Goal: Information Seeking & Learning: Learn about a topic

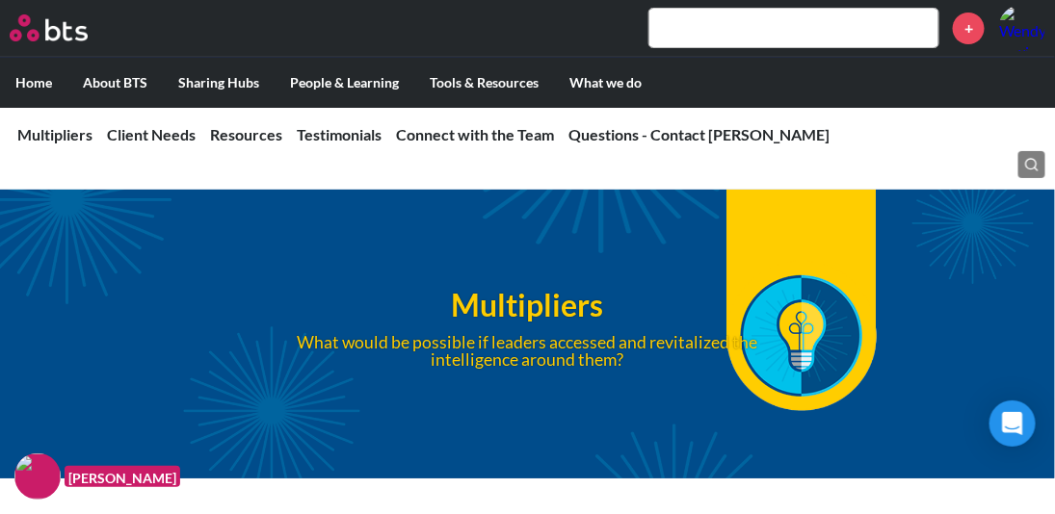
click at [728, 32] on input "text" at bounding box center [793, 28] width 289 height 39
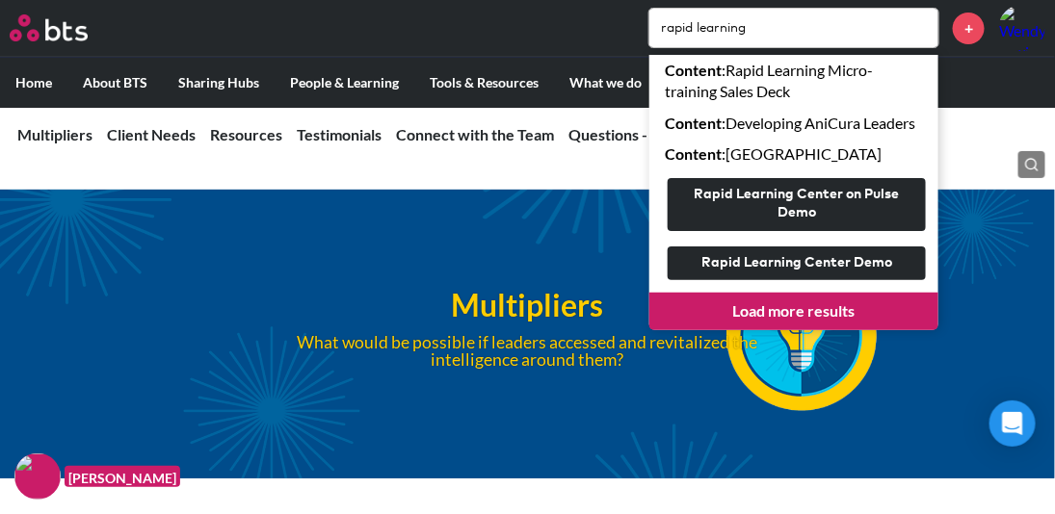
type input "rapid learning"
click at [815, 312] on link "Load more results" at bounding box center [793, 311] width 289 height 37
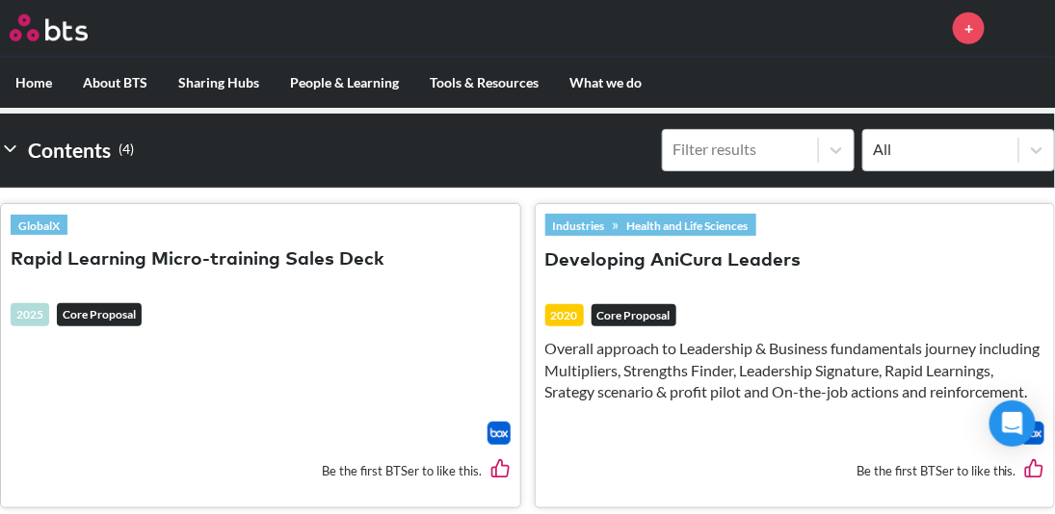
scroll to position [613, 0]
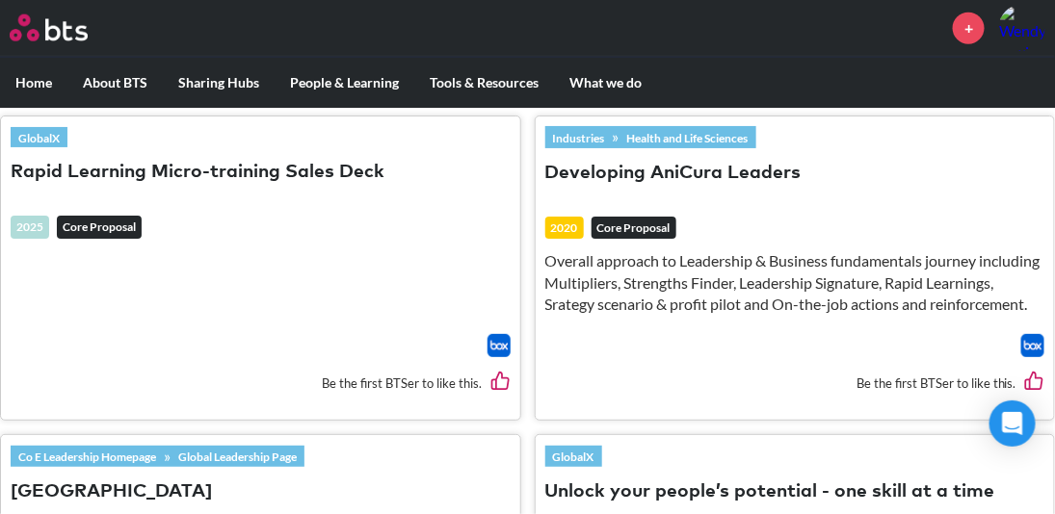
click at [502, 341] on img at bounding box center [498, 345] width 23 height 23
